Goal: Transaction & Acquisition: Purchase product/service

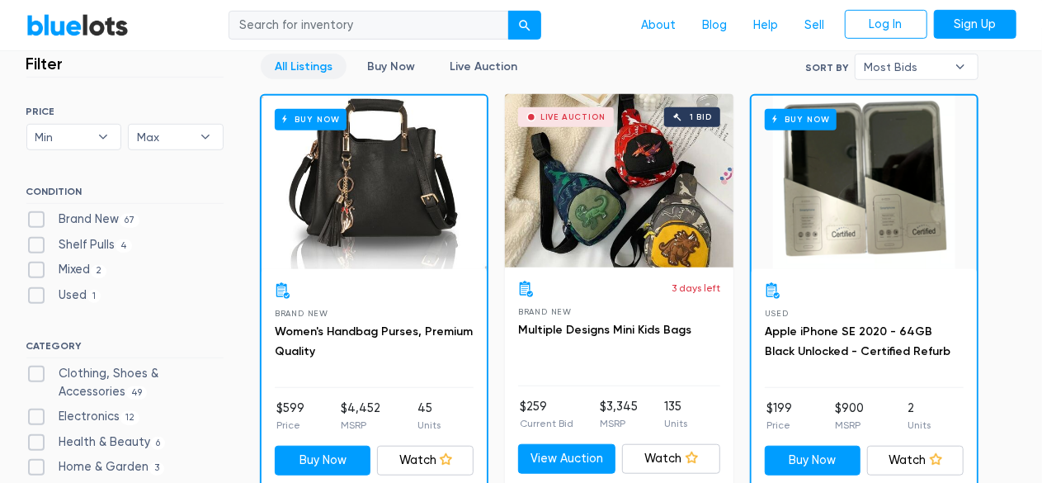
scroll to position [463, 0]
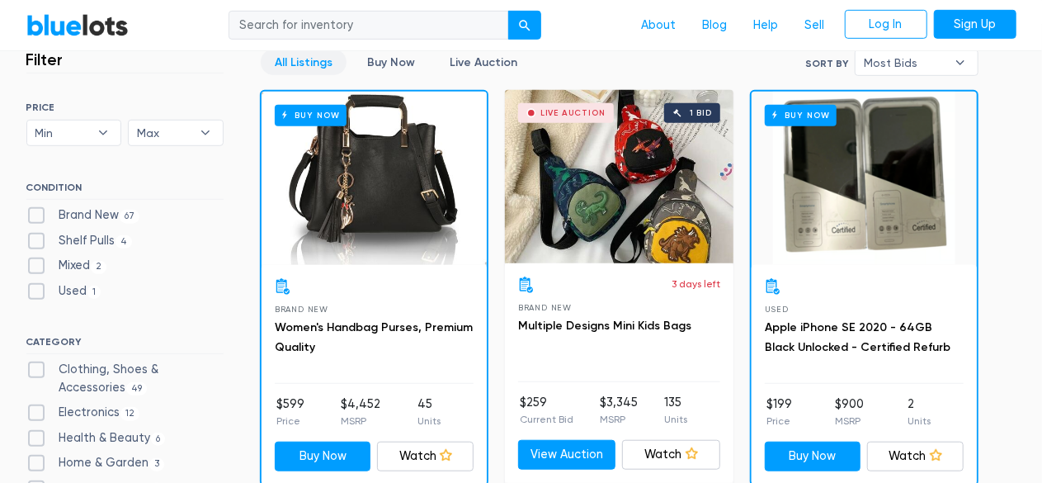
click at [386, 223] on div "Buy Now" at bounding box center [374, 178] width 225 height 173
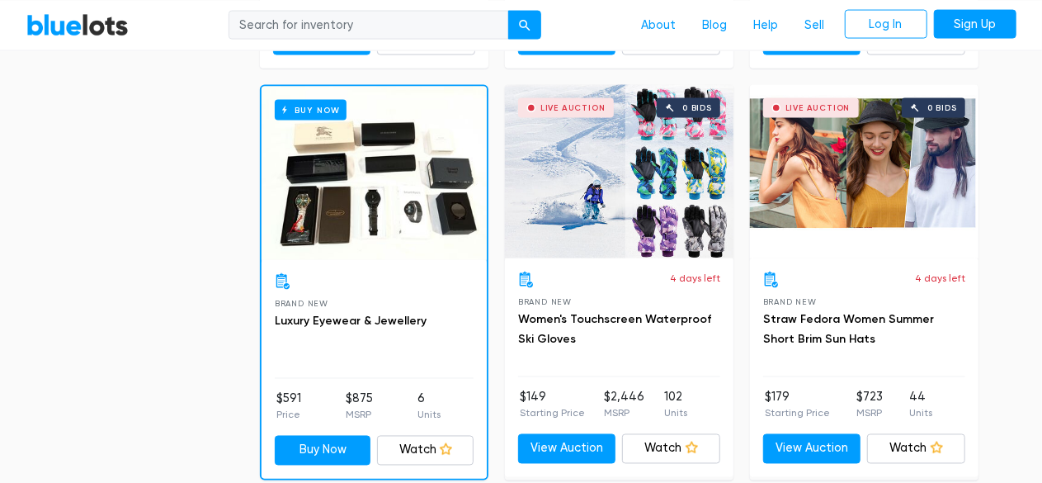
scroll to position [1285, 0]
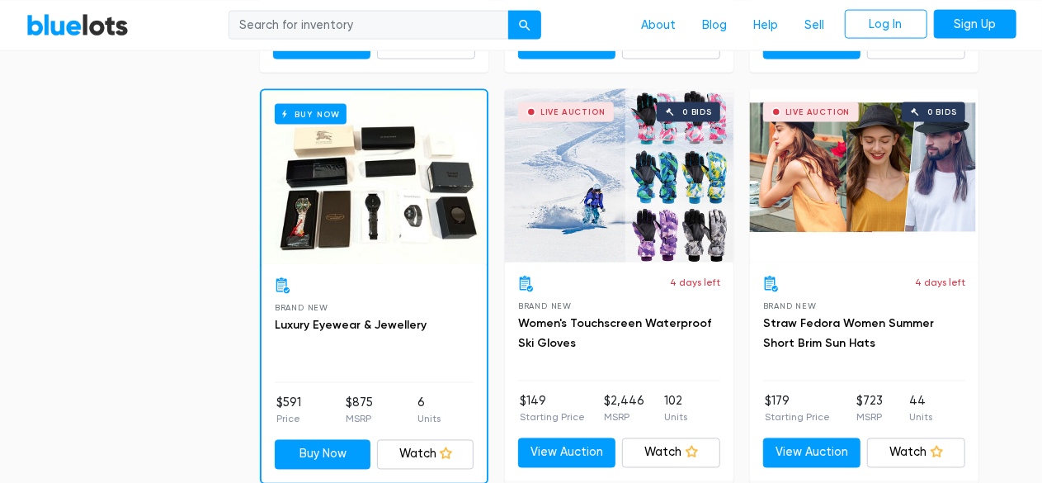
click at [352, 201] on div "Buy Now" at bounding box center [374, 177] width 225 height 173
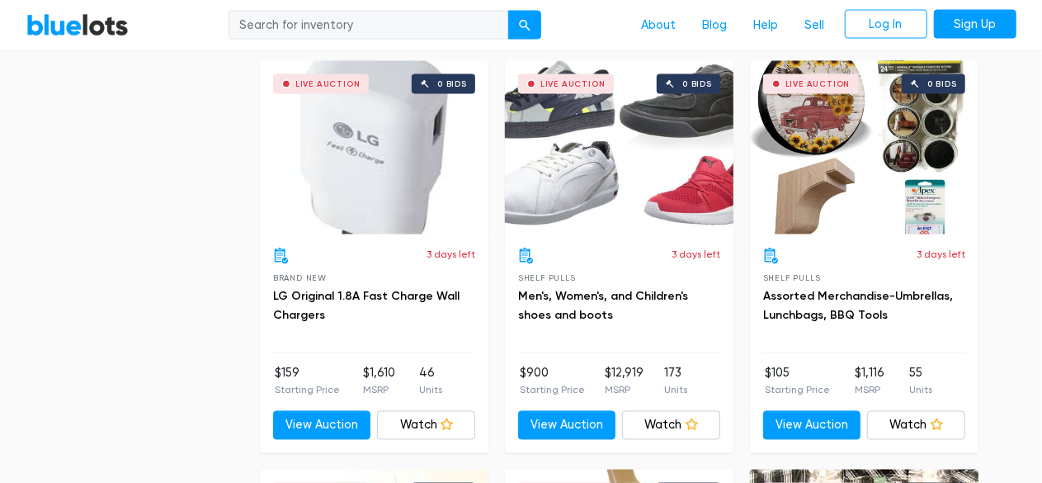
scroll to position [4593, 0]
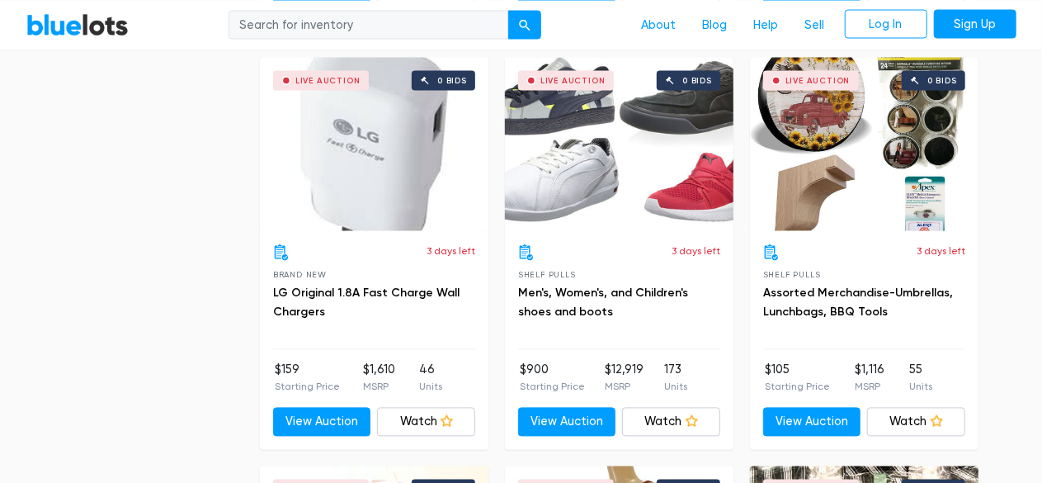
click at [645, 203] on div "Live Auction 0 bids" at bounding box center [619, 144] width 229 height 173
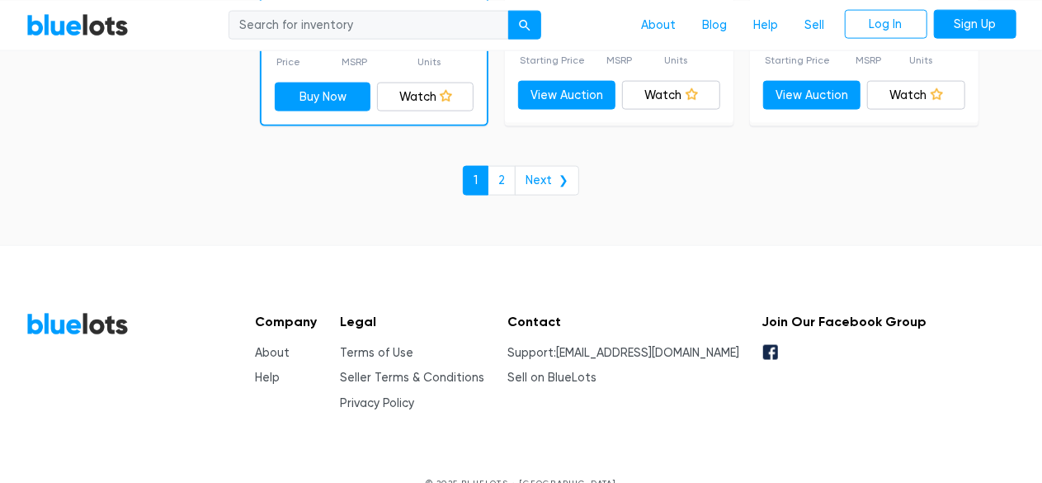
scroll to position [7396, 0]
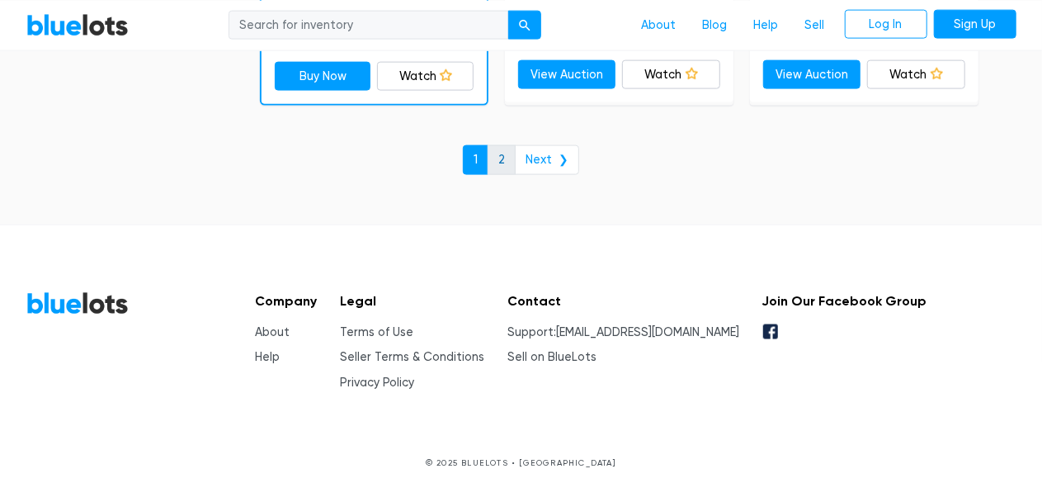
click at [513, 153] on link "2" at bounding box center [502, 160] width 28 height 30
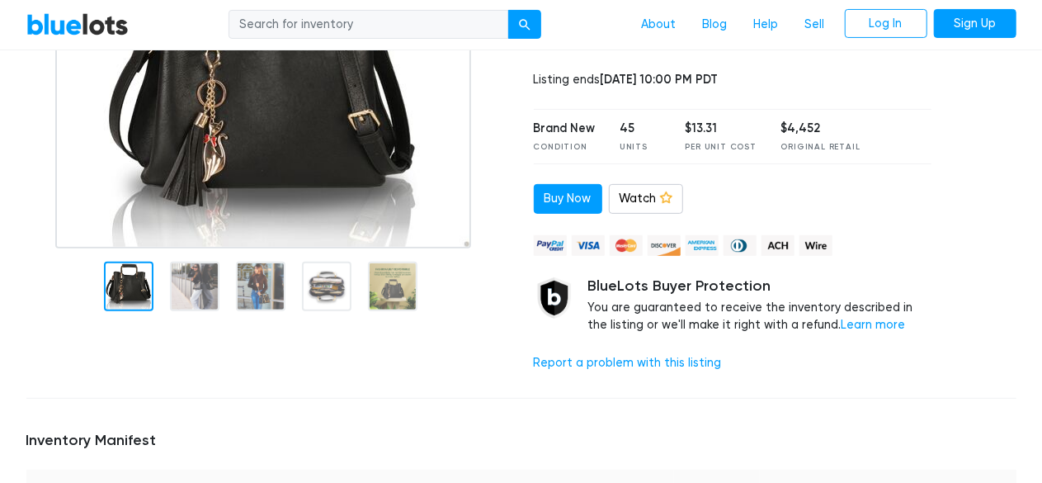
scroll to position [191, 0]
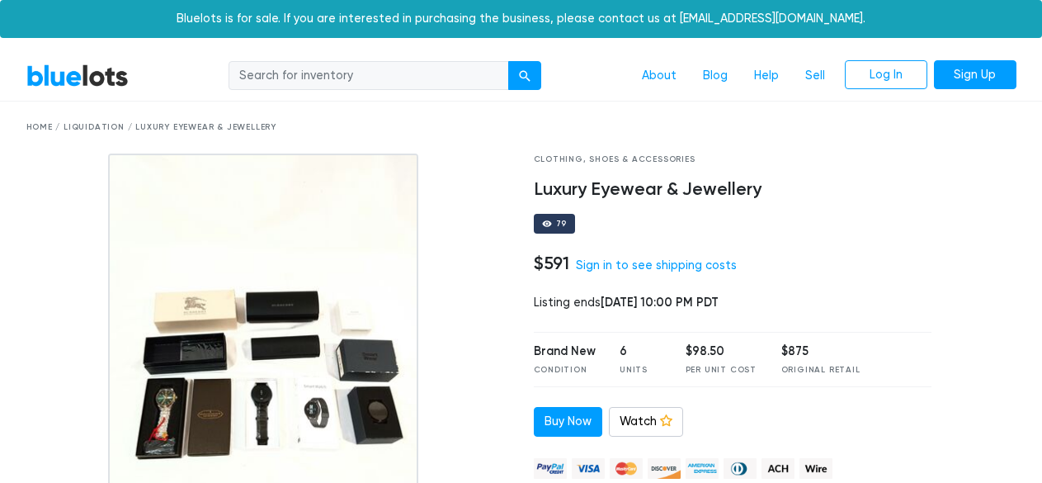
scroll to position [191, 0]
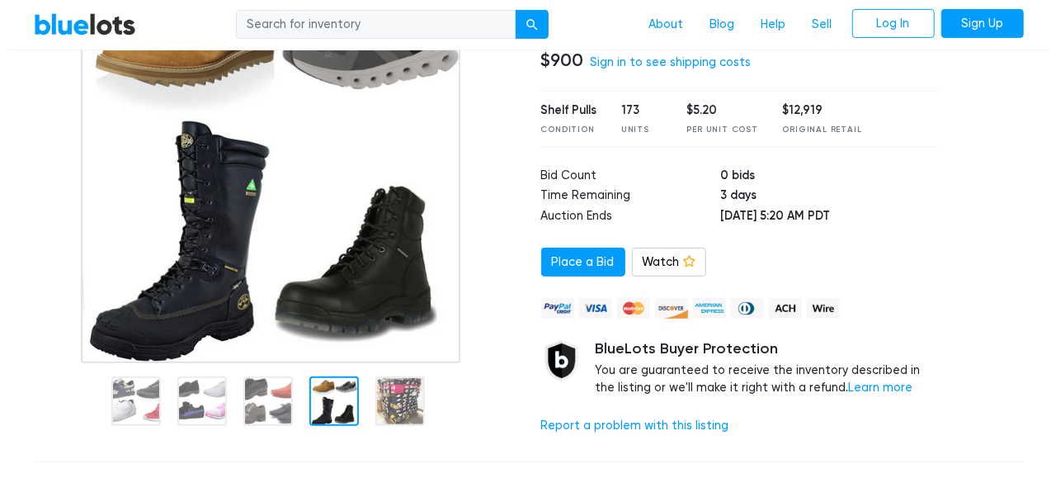
scroll to position [204, 0]
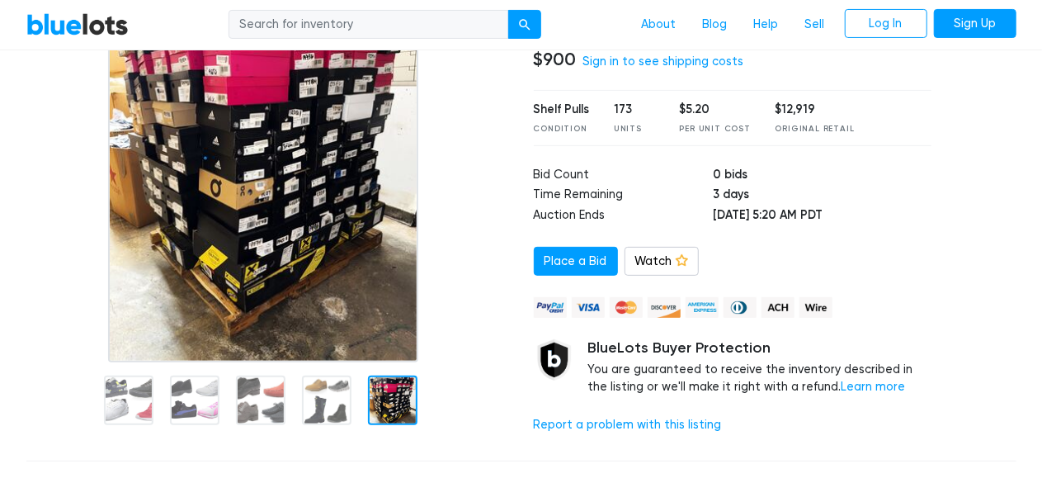
click at [391, 395] on div at bounding box center [393, 400] width 50 height 50
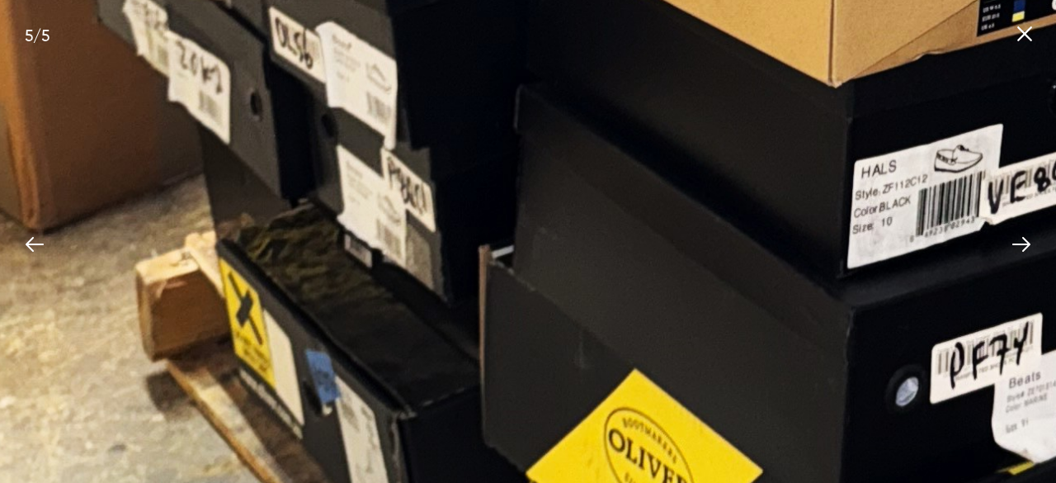
scroll to position [204, 0]
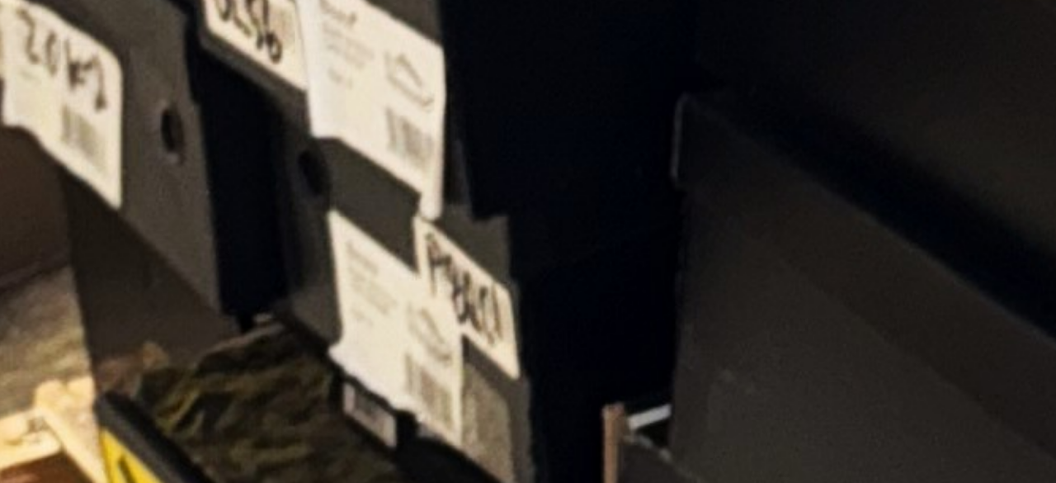
drag, startPoint x: 550, startPoint y: 201, endPoint x: 611, endPoint y: 363, distance: 173.7
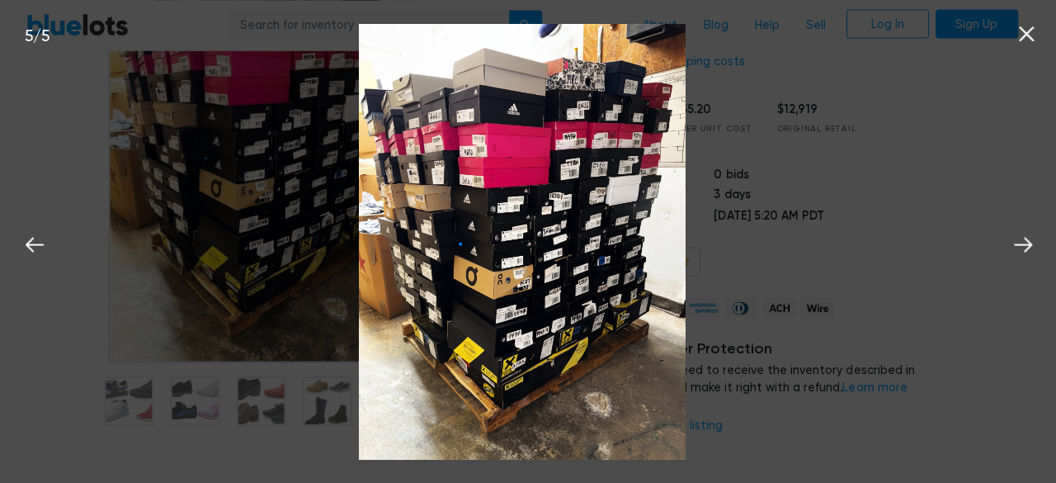
click at [689, 379] on div "5 / 5" at bounding box center [528, 241] width 1056 height 483
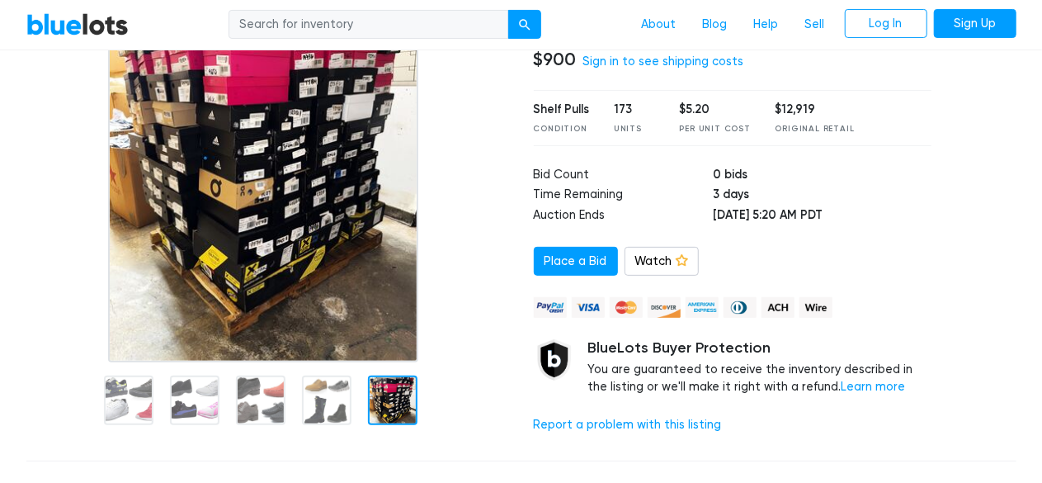
click at [374, 239] on div at bounding box center [267, 156] width 483 height 413
click at [328, 232] on img at bounding box center [263, 156] width 310 height 413
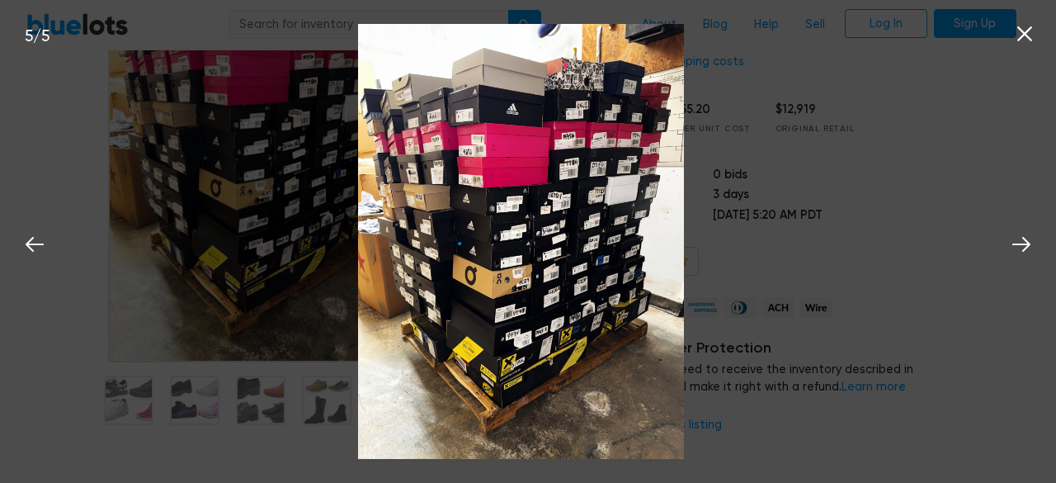
click at [588, 141] on img at bounding box center [521, 241] width 326 height 435
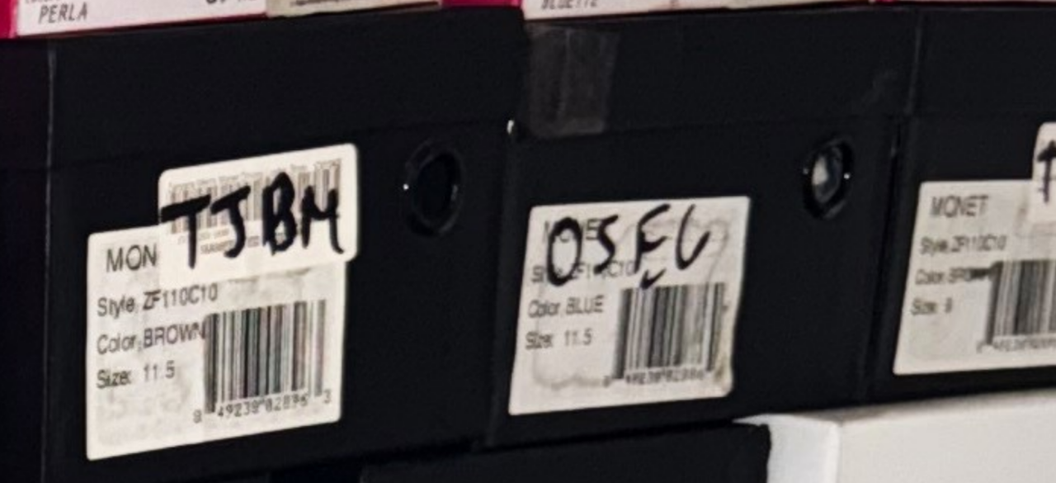
drag, startPoint x: 596, startPoint y: 253, endPoint x: 518, endPoint y: 87, distance: 183.1
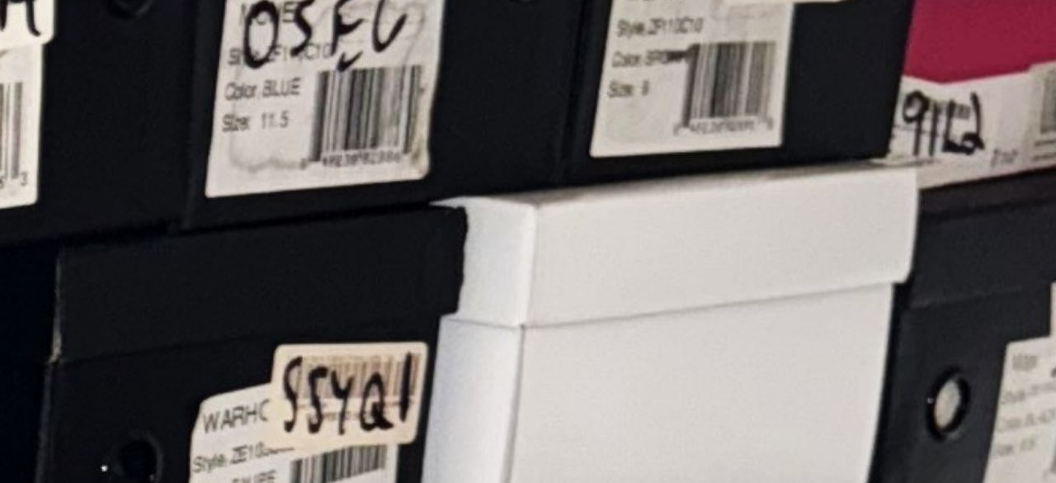
drag, startPoint x: 748, startPoint y: 237, endPoint x: 529, endPoint y: 75, distance: 272.0
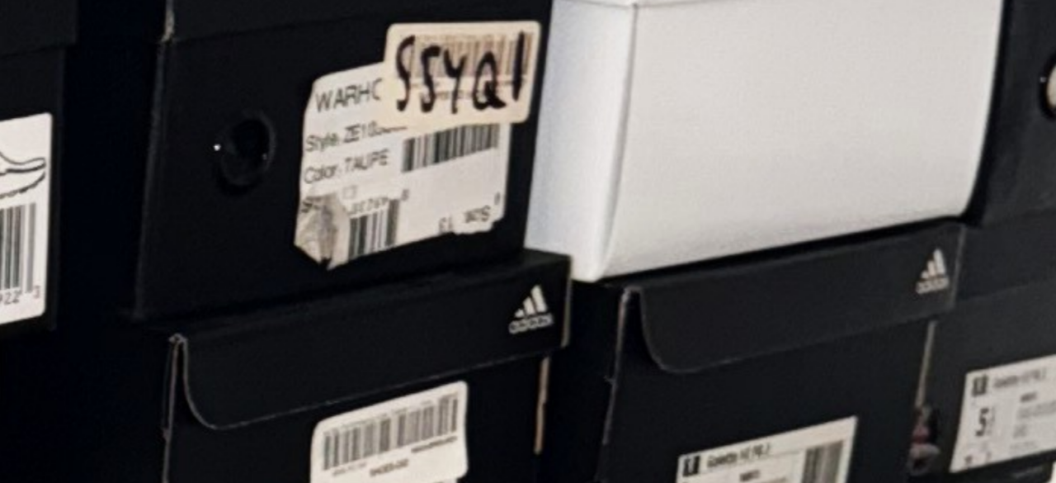
drag, startPoint x: 464, startPoint y: 218, endPoint x: 590, endPoint y: -11, distance: 261.2
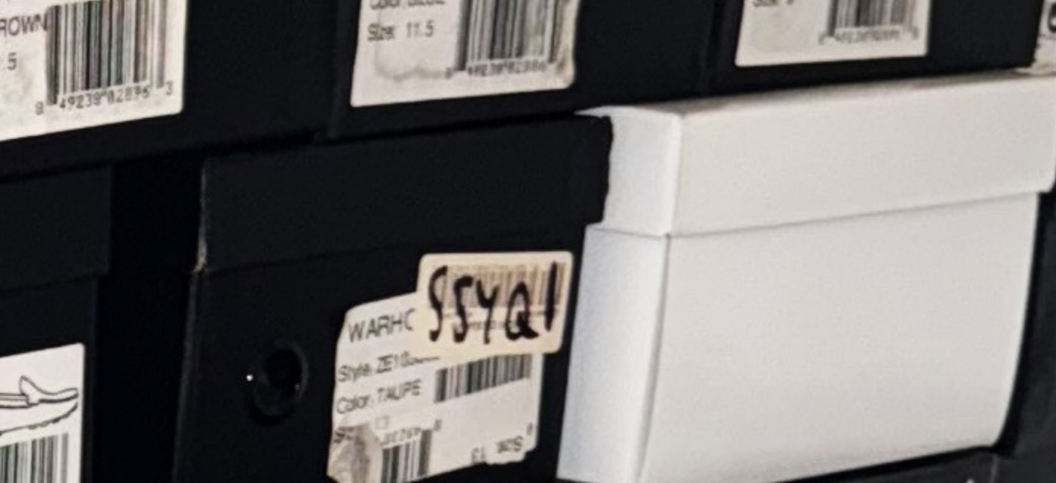
drag, startPoint x: 581, startPoint y: 68, endPoint x: 604, endPoint y: 232, distance: 165.0
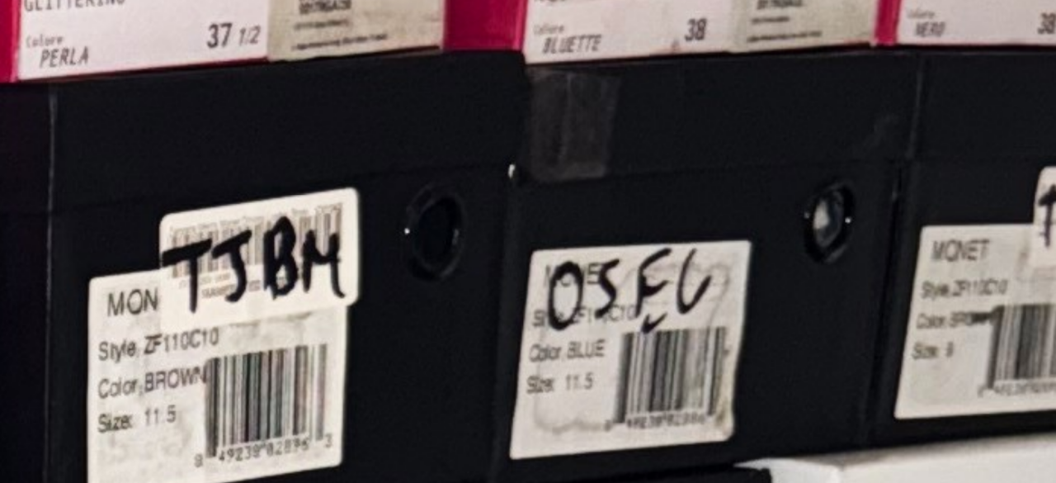
drag, startPoint x: 562, startPoint y: 122, endPoint x: 665, endPoint y: 357, distance: 256.1
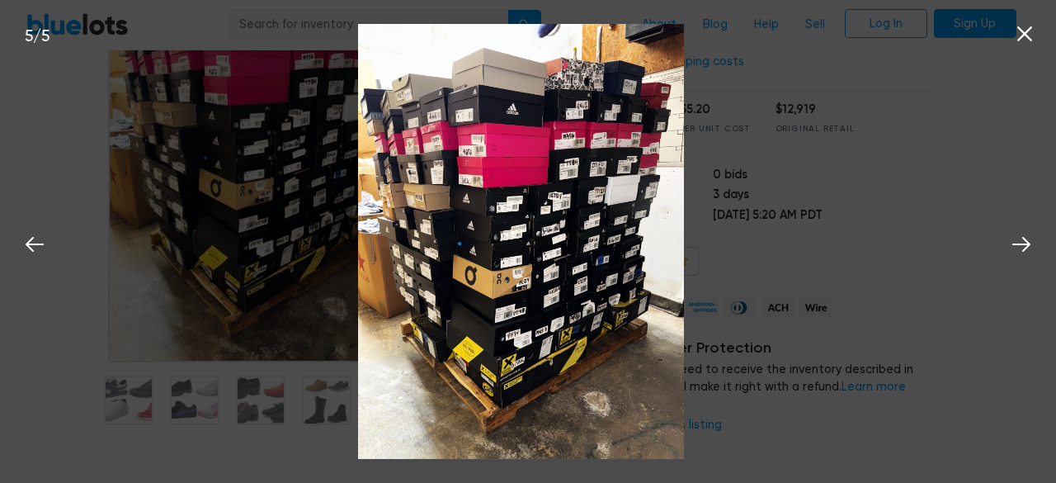
click at [854, 225] on div "5 / 5" at bounding box center [528, 241] width 1056 height 483
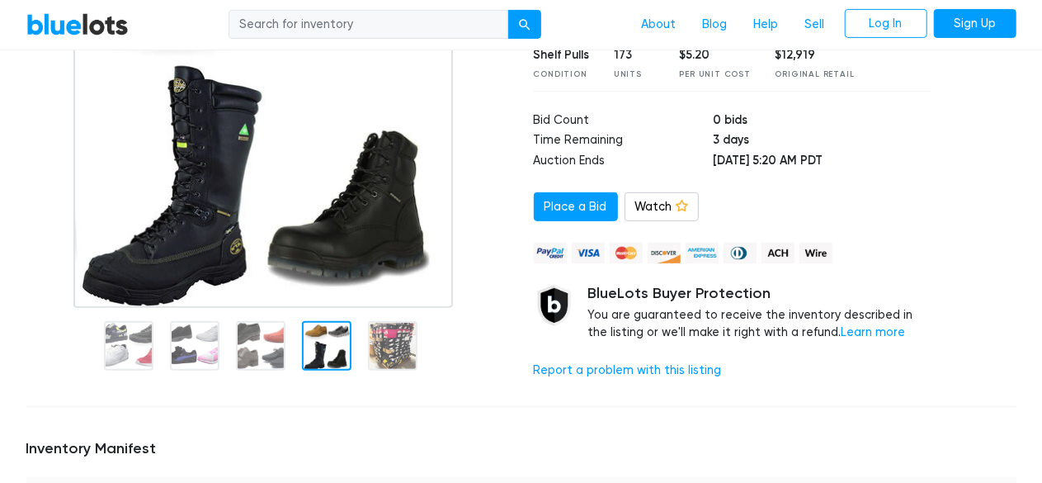
scroll to position [260, 0]
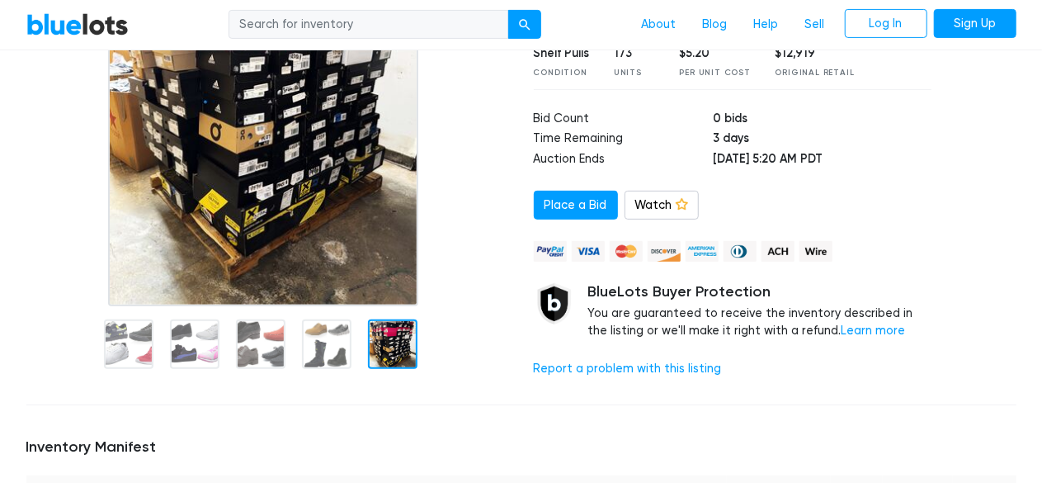
click at [396, 351] on div at bounding box center [393, 344] width 50 height 50
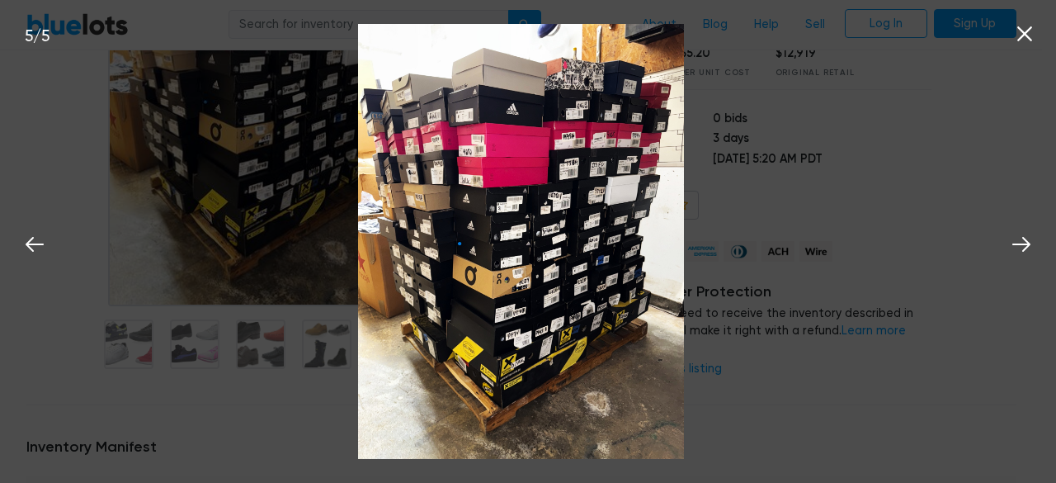
click at [817, 286] on div "5 / 5" at bounding box center [528, 241] width 1056 height 483
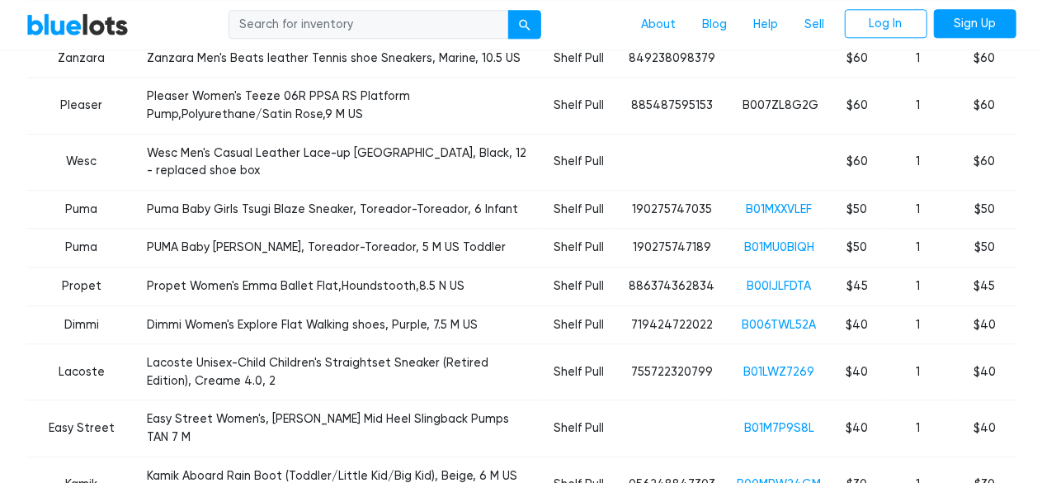
scroll to position [5265, 0]
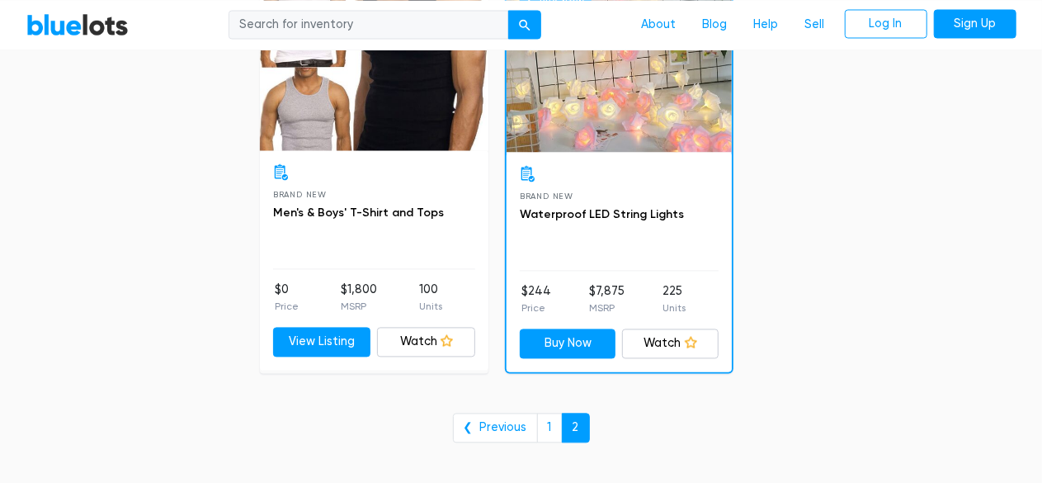
scroll to position [4965, 0]
